Goal: Task Accomplishment & Management: Manage account settings

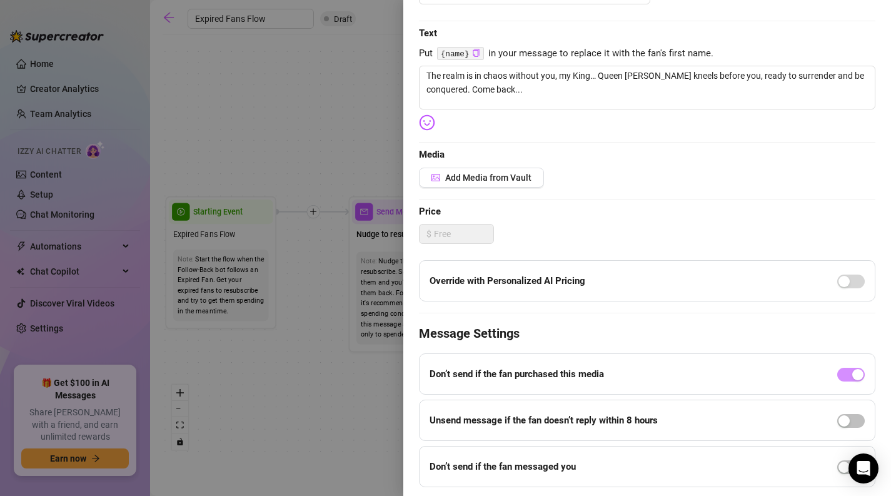
scroll to position [213, 0]
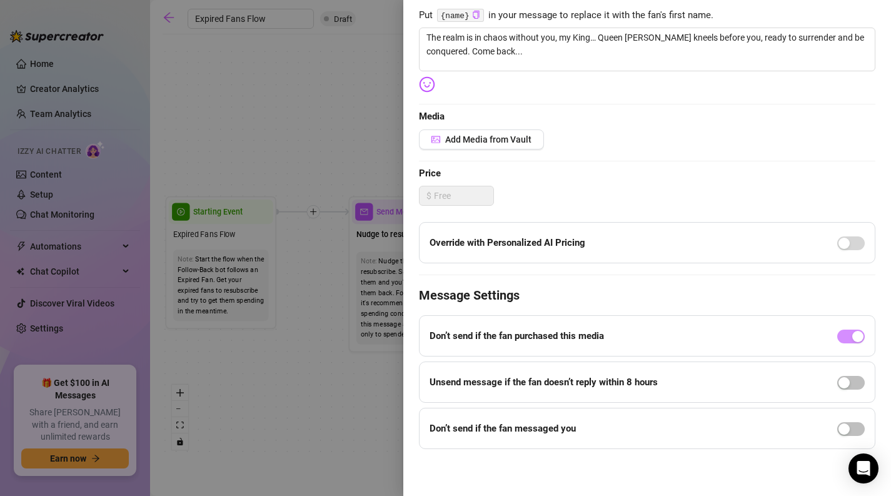
click at [362, 406] on div at bounding box center [445, 248] width 891 height 496
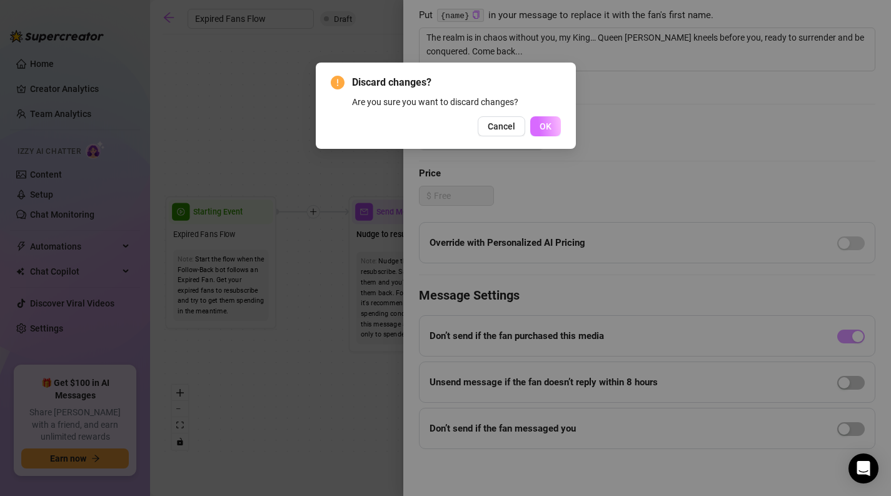
click at [554, 135] on button "OK" at bounding box center [545, 126] width 31 height 20
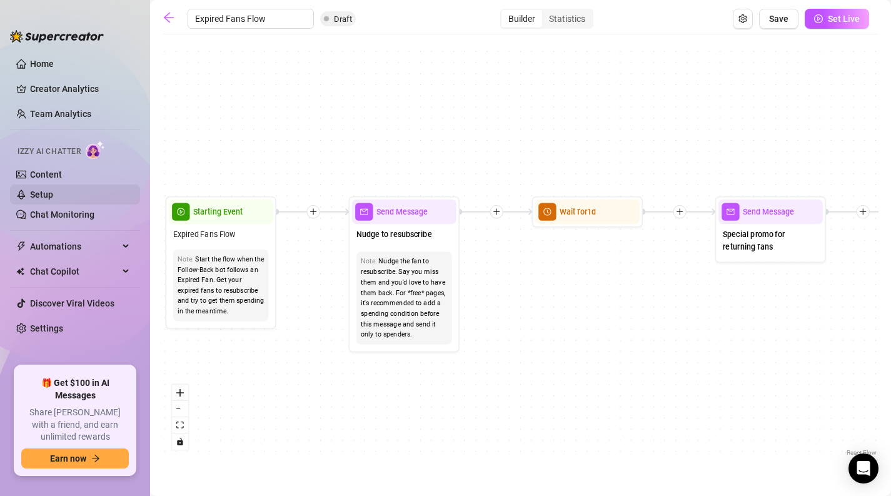
click at [48, 198] on link "Setup" at bounding box center [41, 194] width 23 height 10
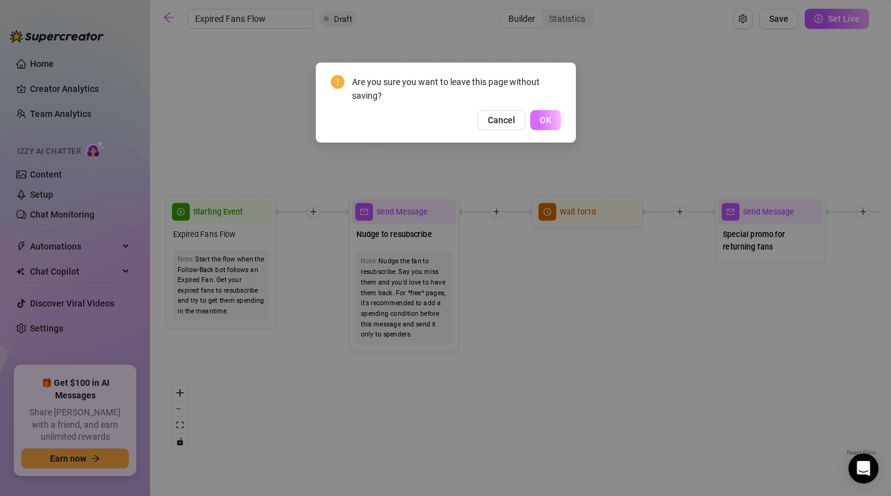
click at [539, 124] on span "OK" at bounding box center [545, 120] width 12 height 10
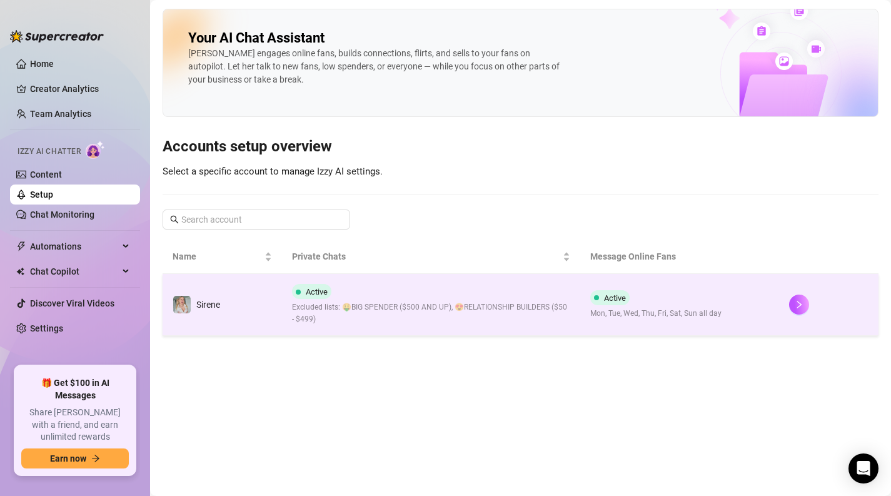
click at [485, 301] on span "Excluded lists: 🤑BIG SPENDER ($500 AND UP), 😍RELATIONSHIP BUILDERS ($50 - $499)" at bounding box center [431, 313] width 278 height 24
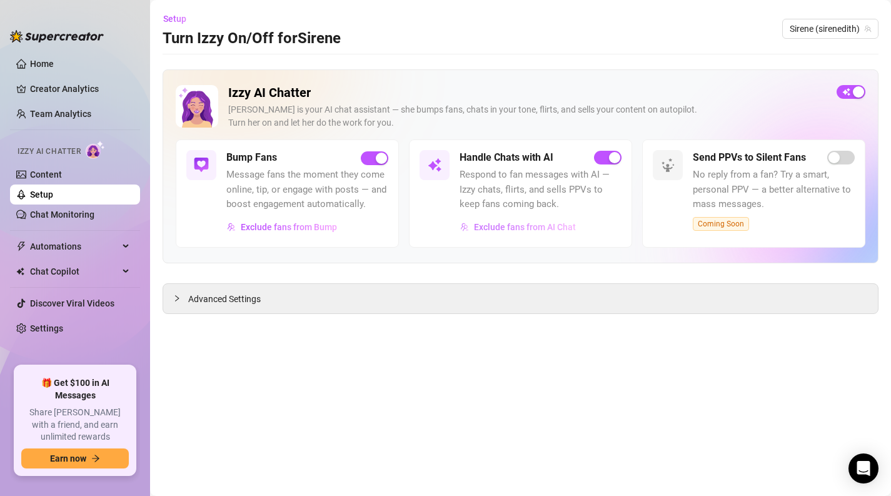
click at [507, 228] on span "Exclude fans from AI Chat" at bounding box center [525, 227] width 102 height 10
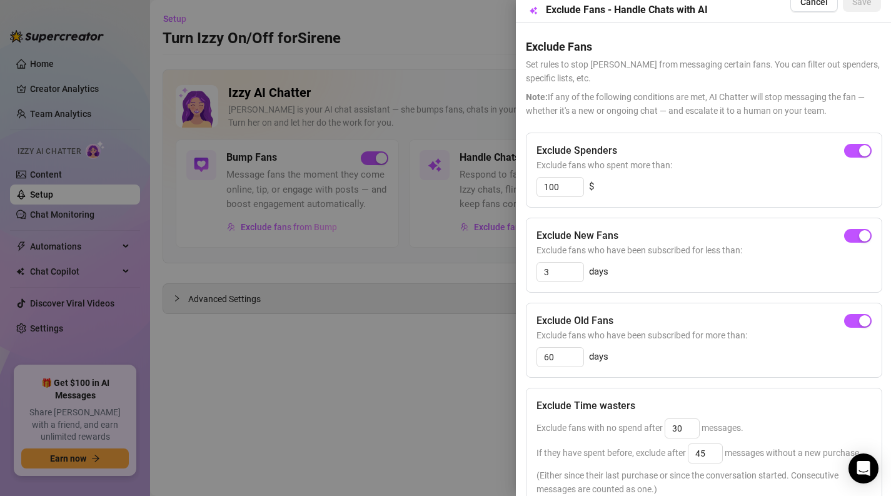
scroll to position [165, 0]
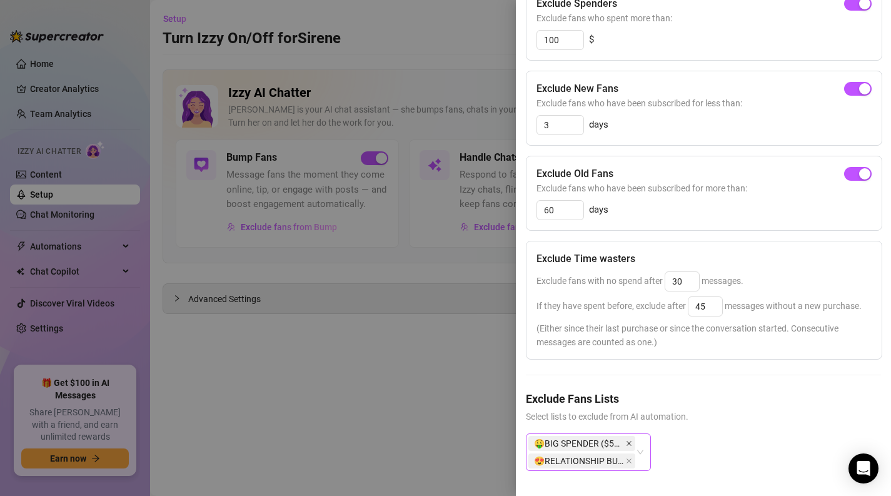
click at [629, 441] on icon "close" at bounding box center [629, 443] width 6 height 6
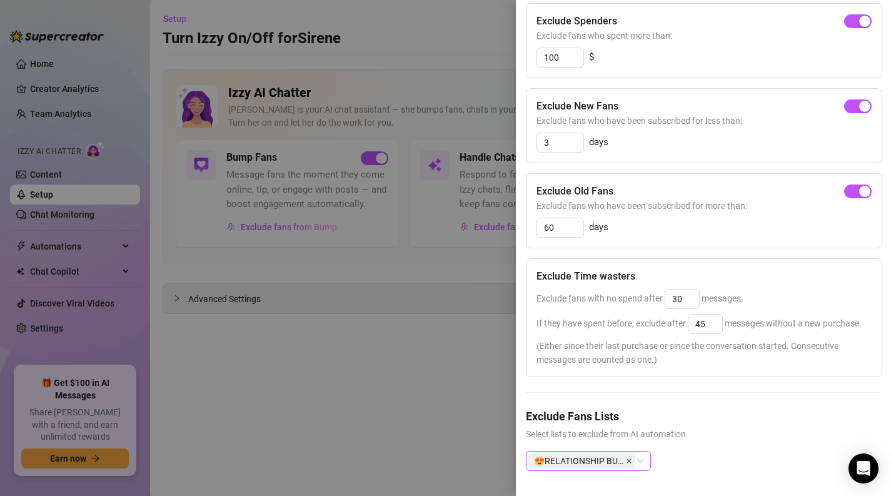
click at [630, 461] on icon "close" at bounding box center [629, 461] width 6 height 6
click at [679, 434] on span "Select lists to exclude from AI automation." at bounding box center [703, 434] width 355 height 14
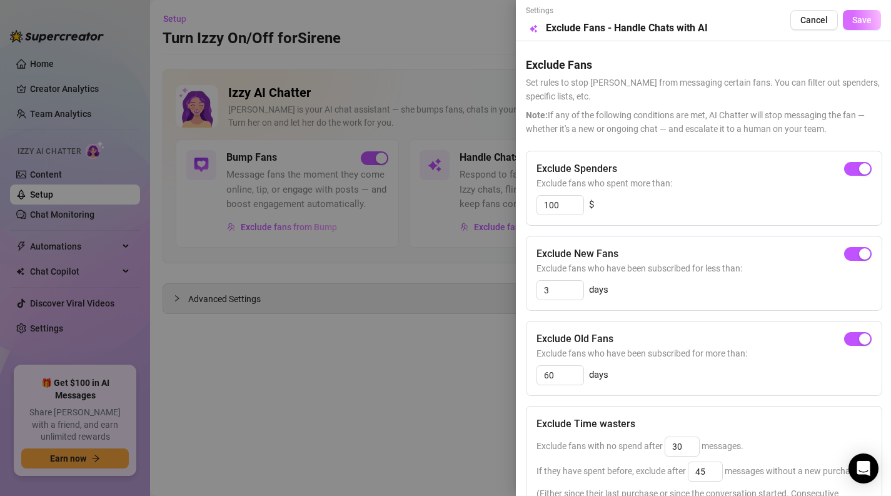
click at [863, 21] on span "Save" at bounding box center [861, 20] width 19 height 10
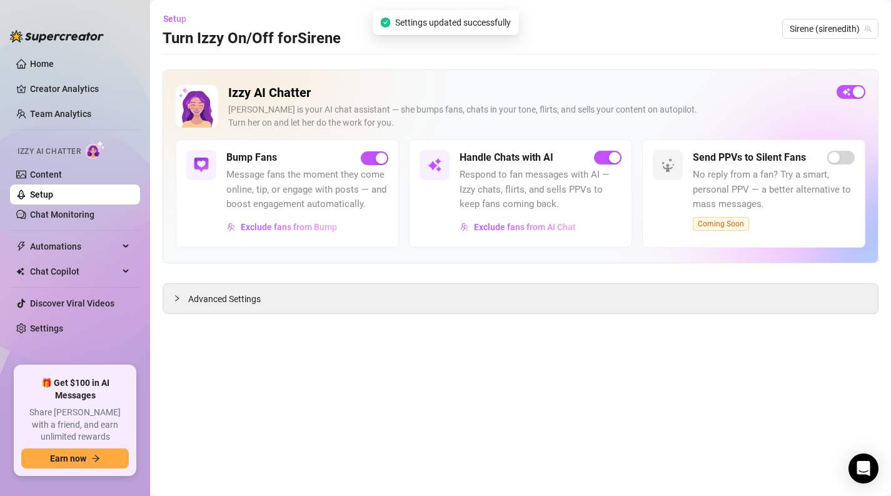
click at [444, 379] on main "Setup Turn Izzy On/Off for [PERSON_NAME] (sirenedith) Izzy AI Chatter [PERSON_N…" at bounding box center [520, 248] width 741 height 496
